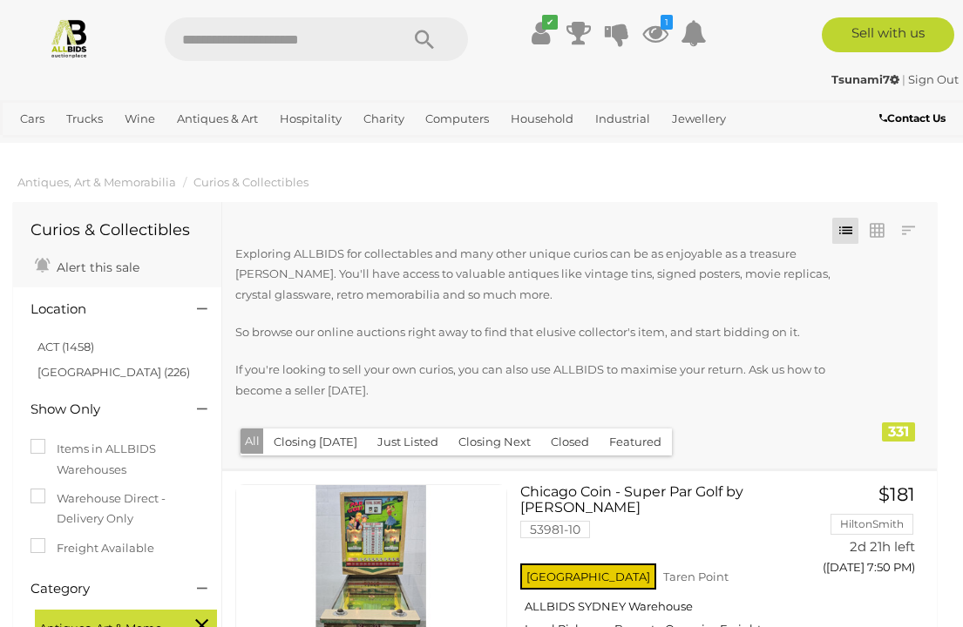
scroll to position [14970, 50]
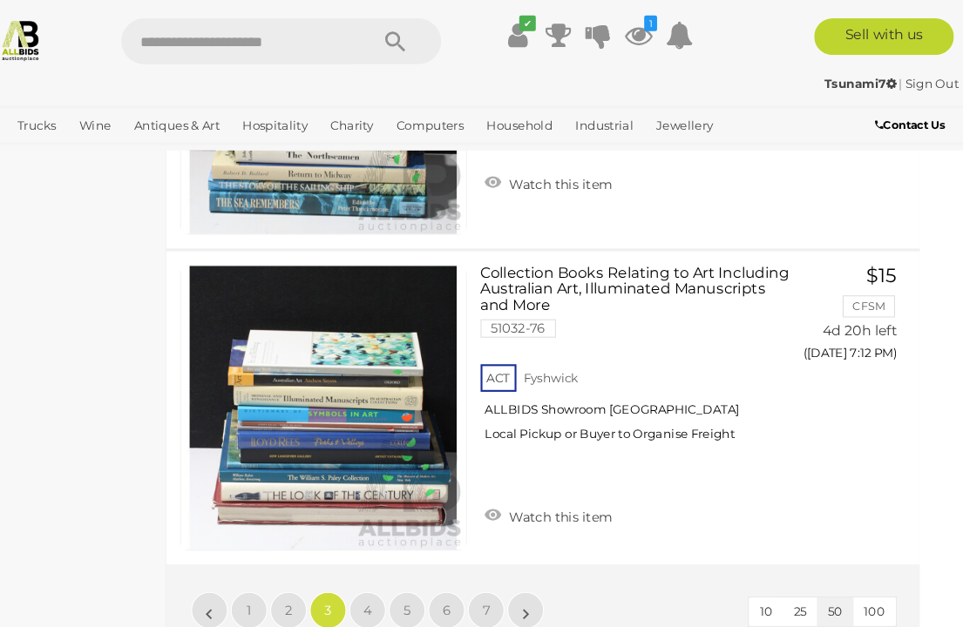
click at [642, 34] on icon at bounding box center [655, 32] width 26 height 31
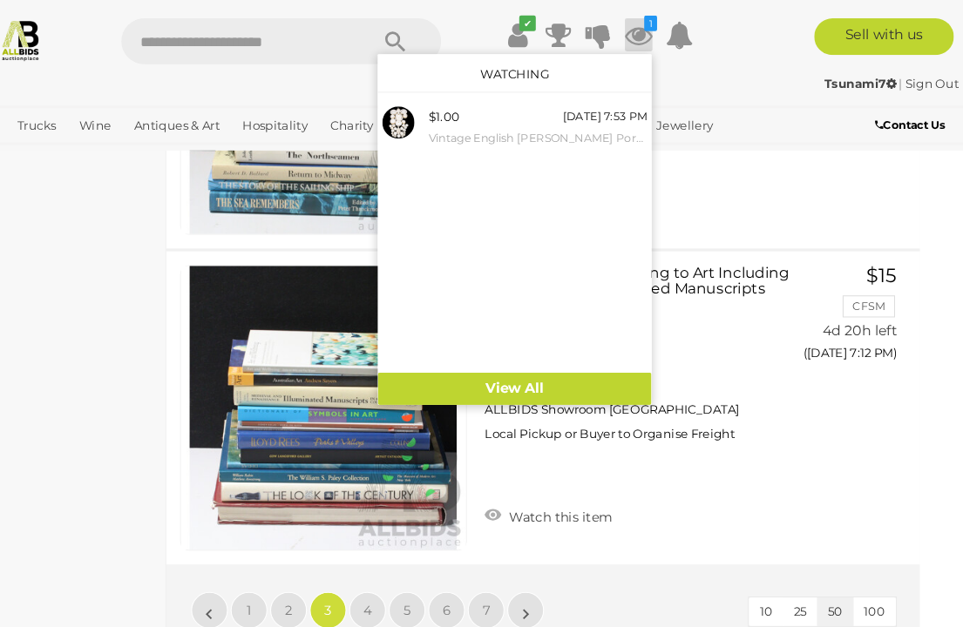
click at [702, 68] on div "Tsunami7 | Sign Out Tsunami7 | Sign Out" at bounding box center [481, 82] width 963 height 35
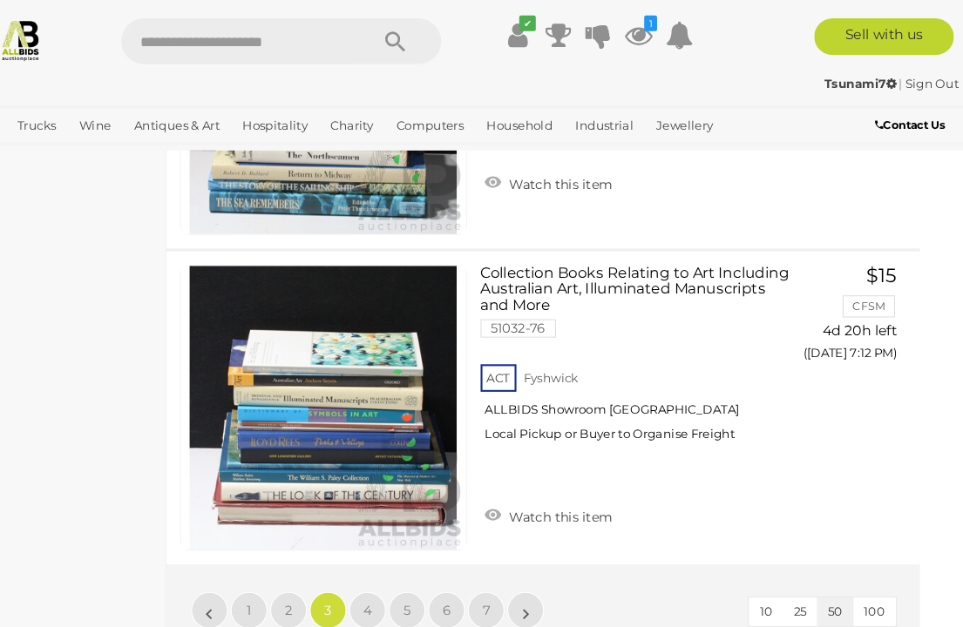
click at [566, 32] on icon at bounding box center [578, 32] width 24 height 31
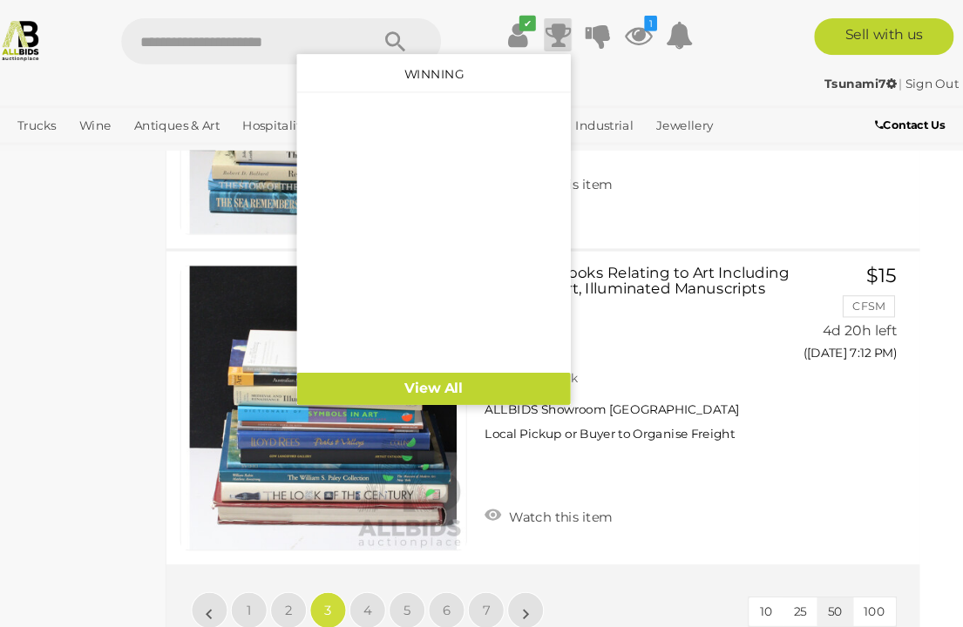
click at [723, 80] on div "Tsunami7 | Sign Out" at bounding box center [481, 80] width 954 height 20
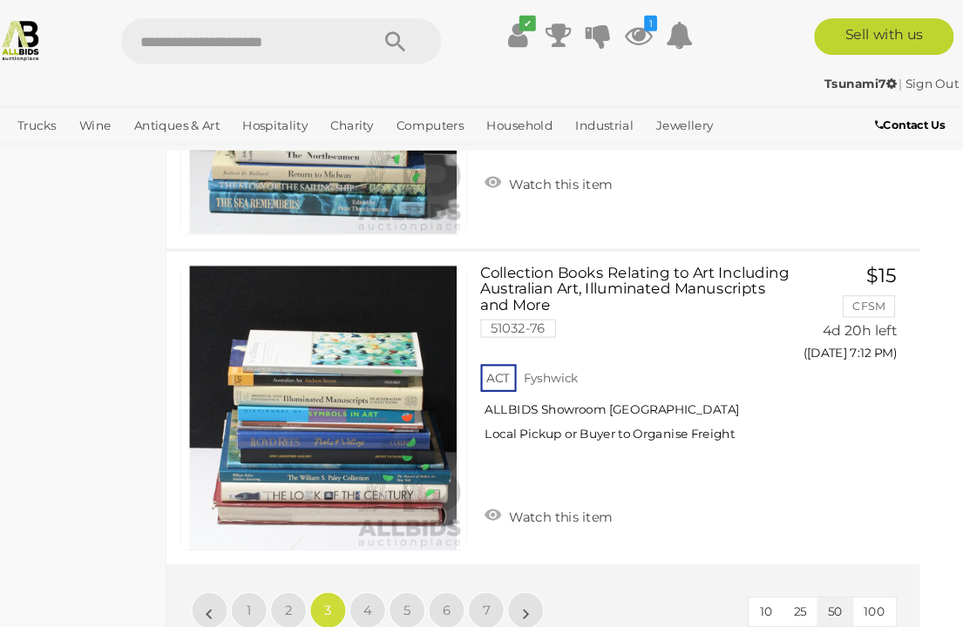
click at [680, 31] on icon at bounding box center [693, 32] width 26 height 31
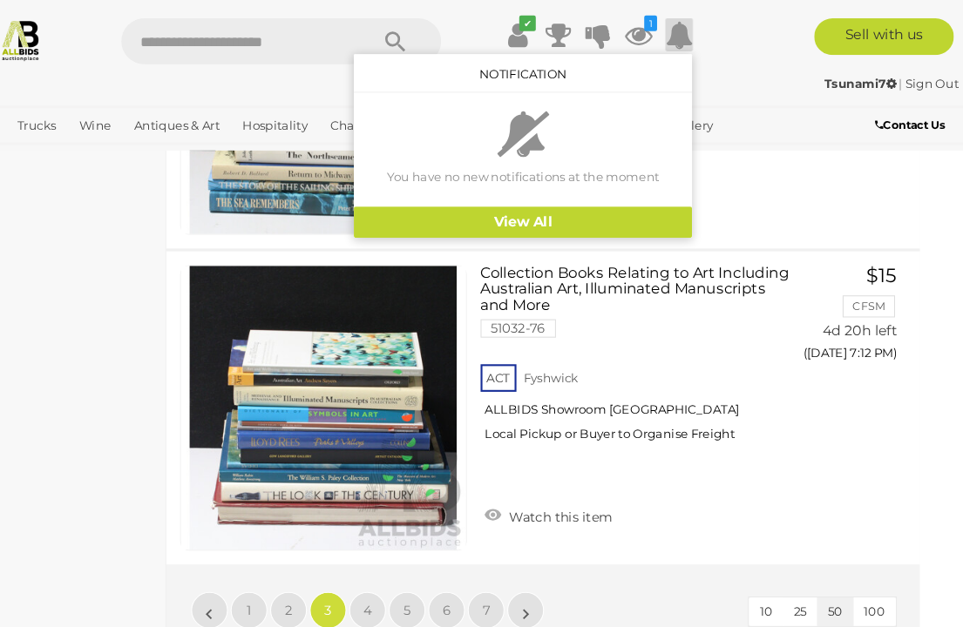
click at [730, 113] on ul "Cars Closing on Weekdays View All Cars Auctions" at bounding box center [401, 120] width 776 height 30
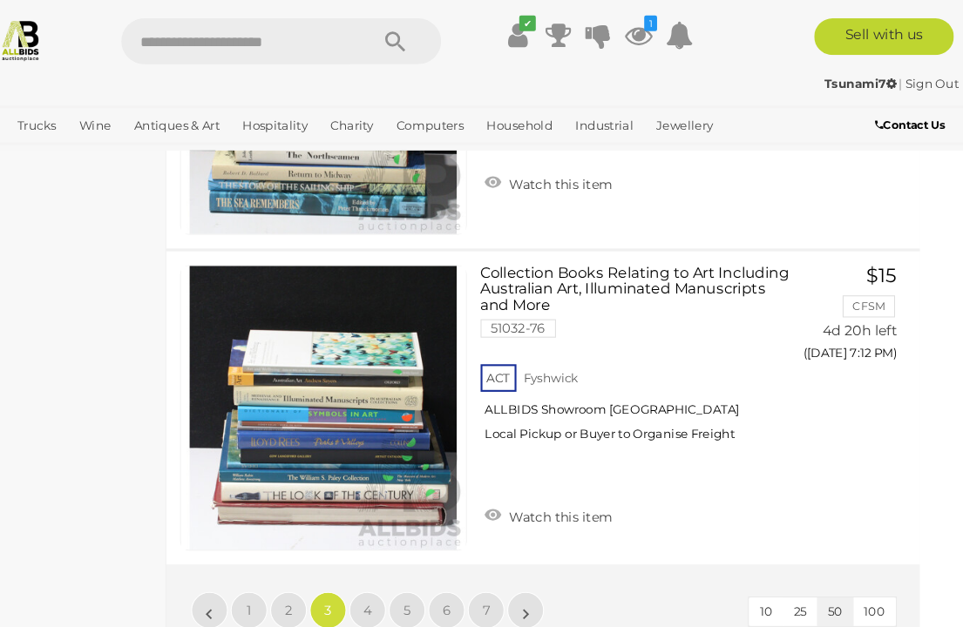
click at [531, 43] on icon at bounding box center [540, 32] width 18 height 31
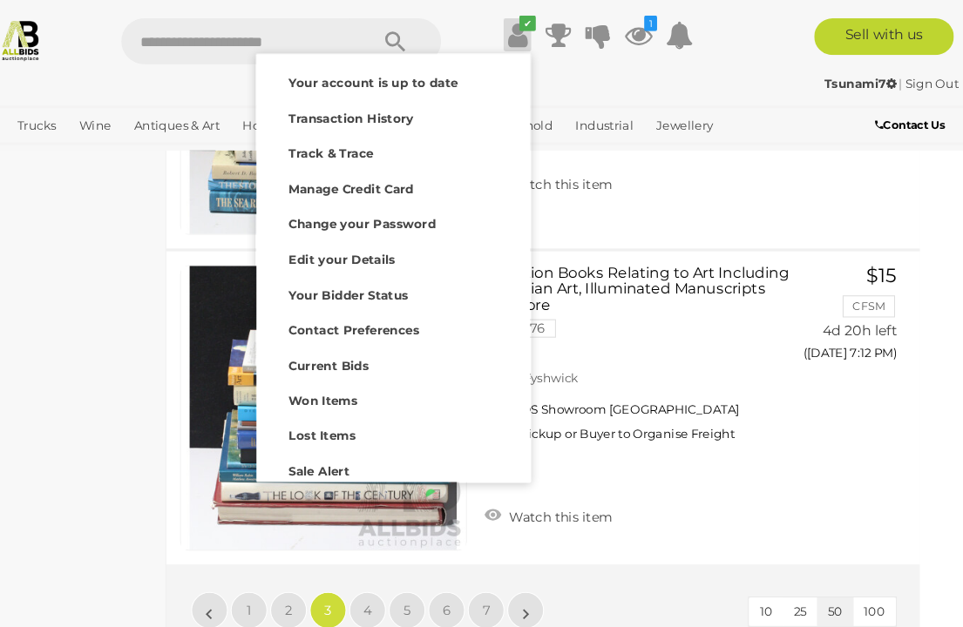
click at [338, 381] on div "Won Items" at bounding box center [422, 378] width 251 height 24
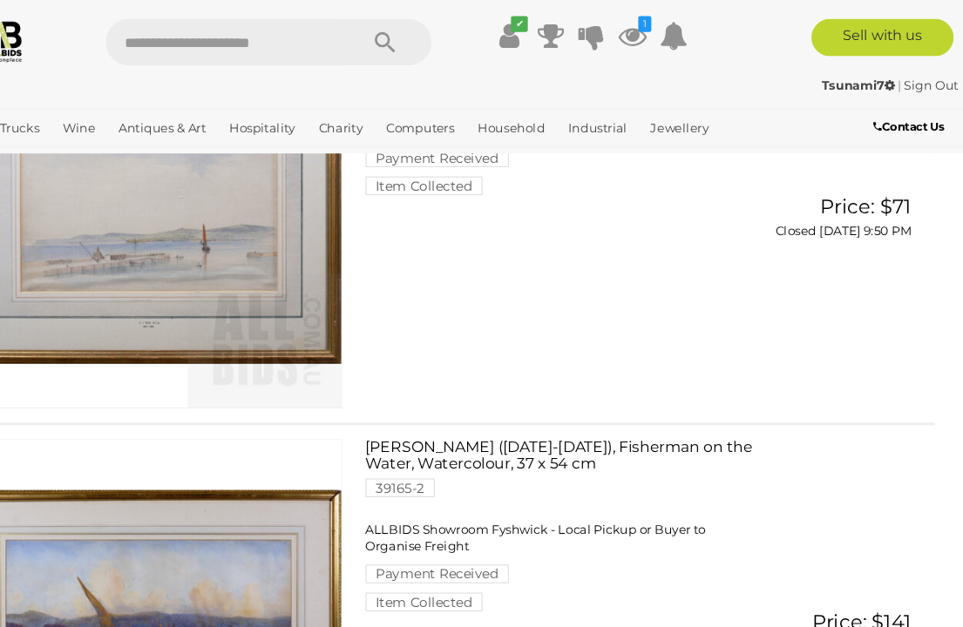
scroll to position [749, 0]
